Goal: Find specific page/section: Find specific page/section

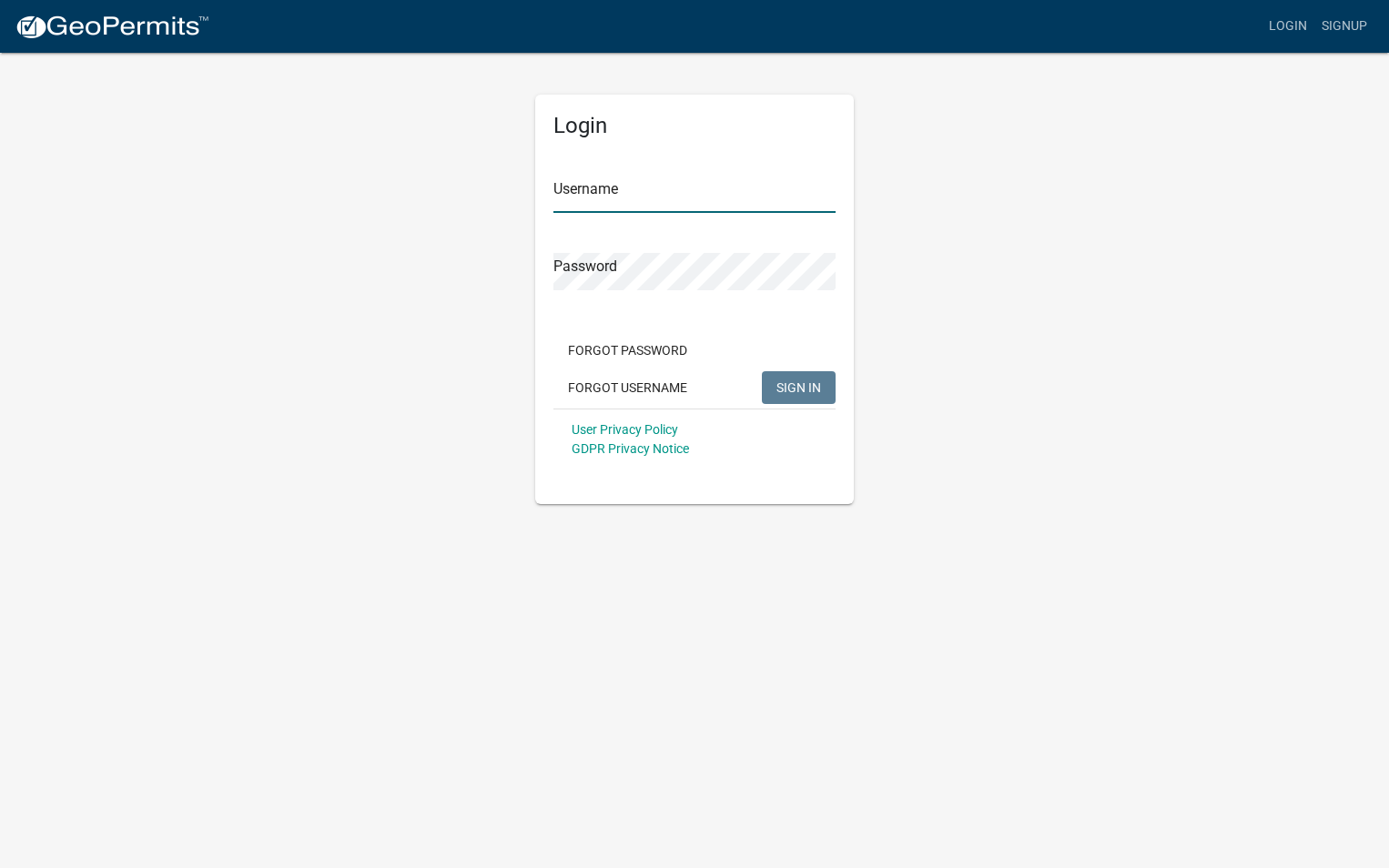
type input "Metroplumbing22"
click at [800, 390] on span "SIGN IN" at bounding box center [798, 386] width 45 height 14
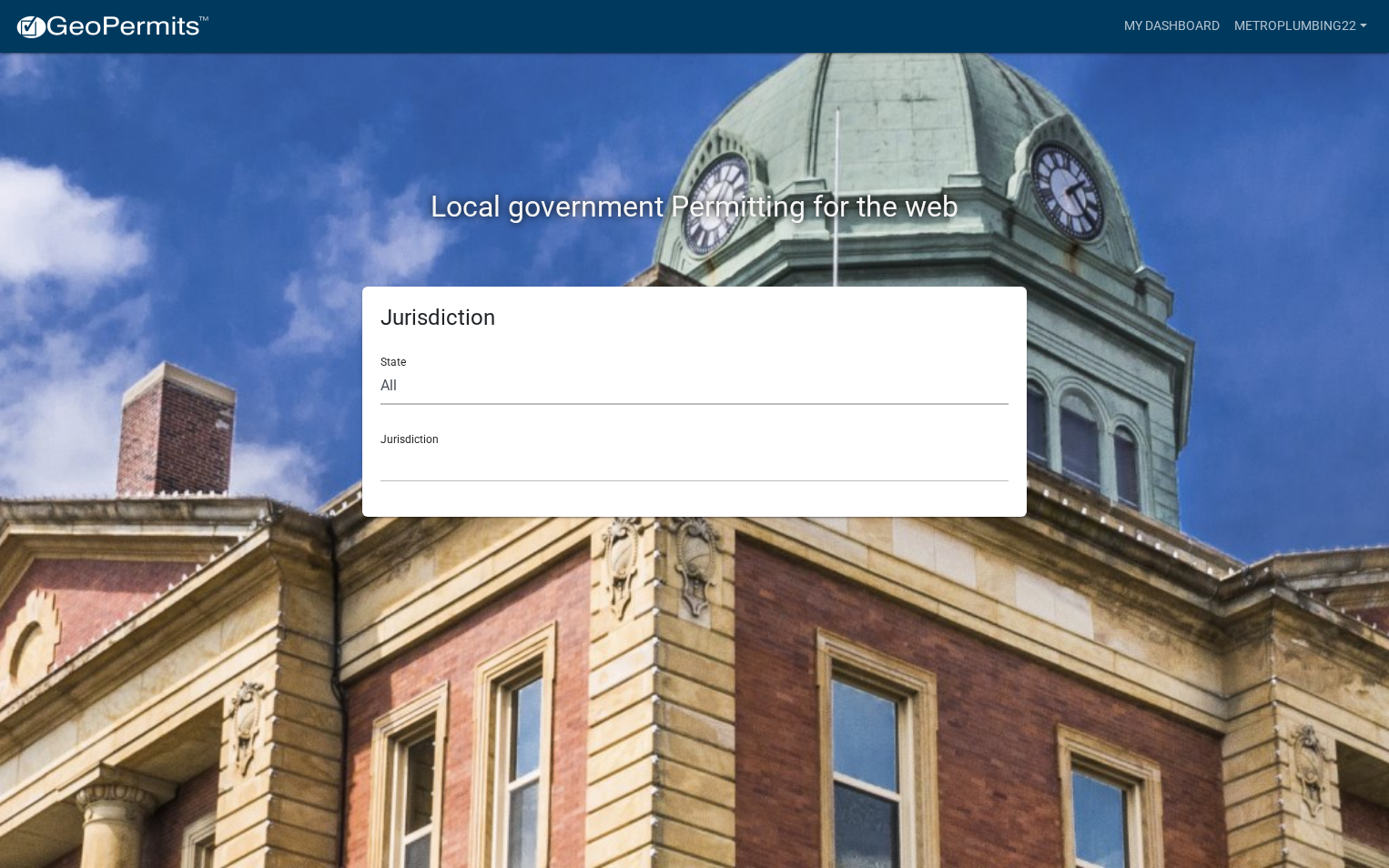
click at [437, 376] on select "All [US_STATE] [US_STATE] [US_STATE] [US_STATE] [US_STATE] [US_STATE] [US_STATE…" at bounding box center [694, 386] width 628 height 37
select select "[US_STATE]"
click at [380, 368] on select "All [US_STATE] [US_STATE] [US_STATE] [US_STATE] [US_STATE] [US_STATE] [US_STATE…" at bounding box center [694, 386] width 628 height 37
click at [409, 458] on select "City of [GEOGRAPHIC_DATA], [US_STATE] City of [GEOGRAPHIC_DATA], [US_STATE] Cit…" at bounding box center [694, 464] width 628 height 37
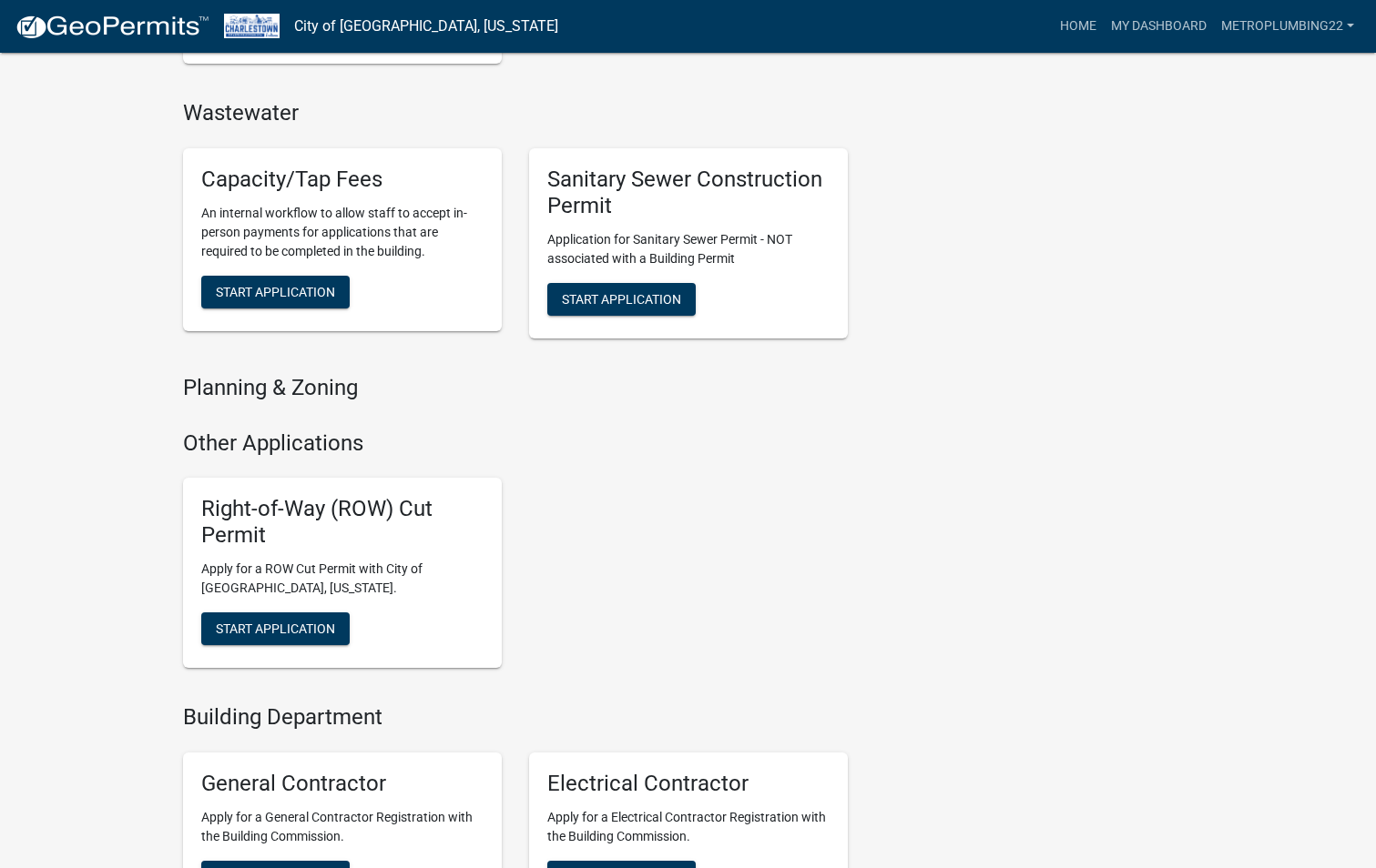
scroll to position [1092, 0]
